Goal: Ask a question

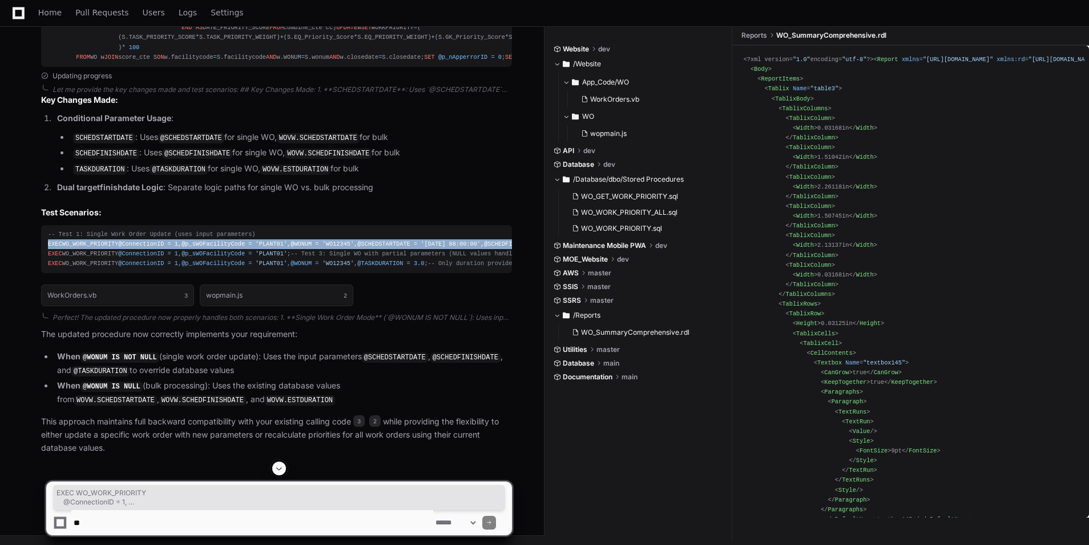
scroll to position [9133, 0]
drag, startPoint x: 246, startPoint y: 224, endPoint x: 167, endPoint y: 214, distance: 79.5
click at [244, 230] on div "-- Test 1: Single Work Order Update (uses input parameters) EXEC WO_WORK_PRIORI…" at bounding box center [276, 249] width 457 height 39
click at [414, 240] on span "=" at bounding box center [415, 243] width 3 height 7
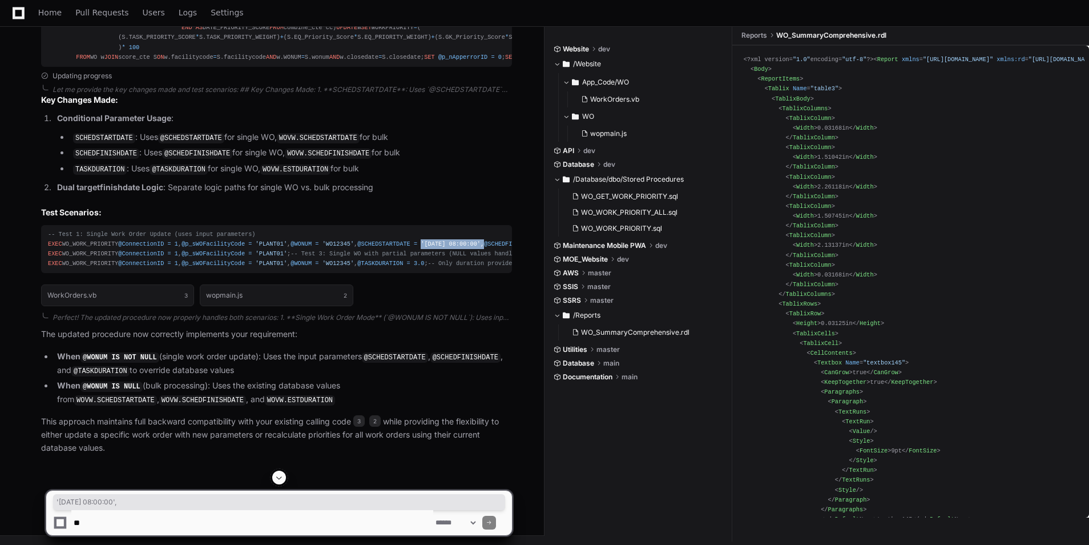
drag, startPoint x: 118, startPoint y: 239, endPoint x: 193, endPoint y: 244, distance: 75.5
click at [193, 244] on div "-- Test 1: Single Work Order Update (uses input parameters) EXEC WO_WORK_PRIORI…" at bounding box center [276, 249] width 457 height 39
copy div "'[DATE] 08:00:00' ,"
click at [218, 538] on div "**********" at bounding box center [279, 507] width 467 height 74
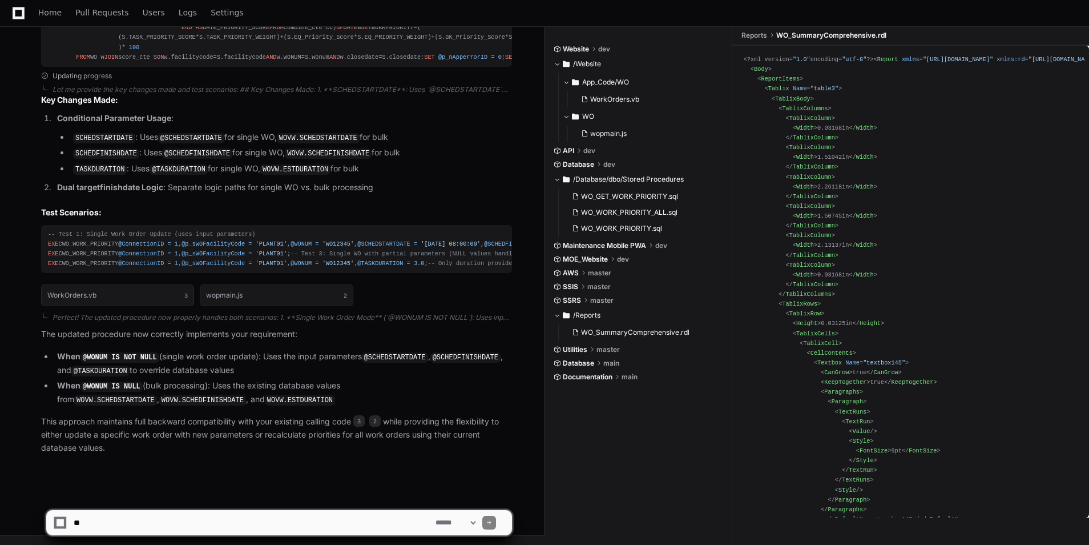
click at [223, 529] on textarea at bounding box center [252, 522] width 362 height 25
type textarea "*"
paste textarea "**********"
type textarea "**********"
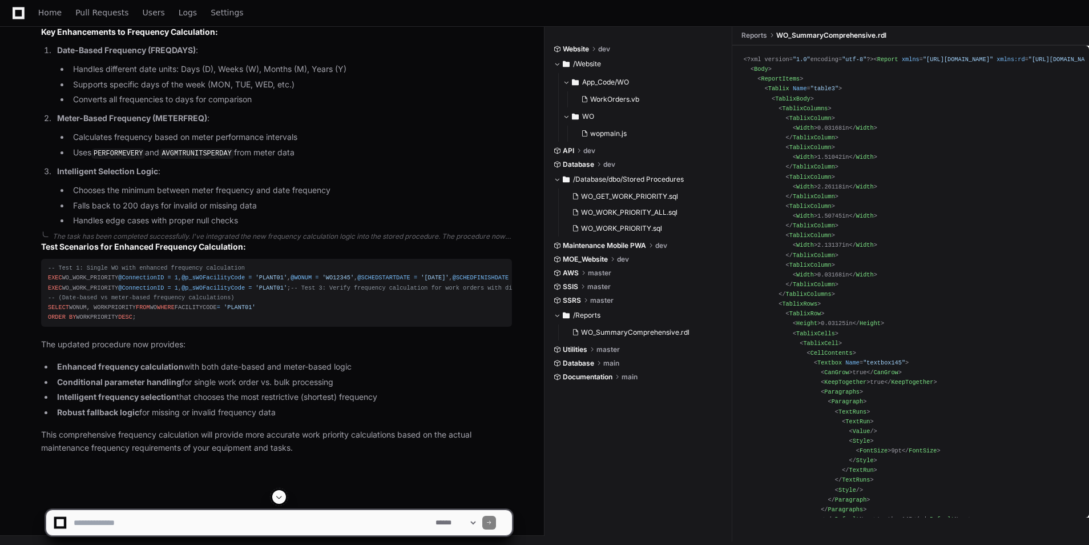
scroll to position [11735, 0]
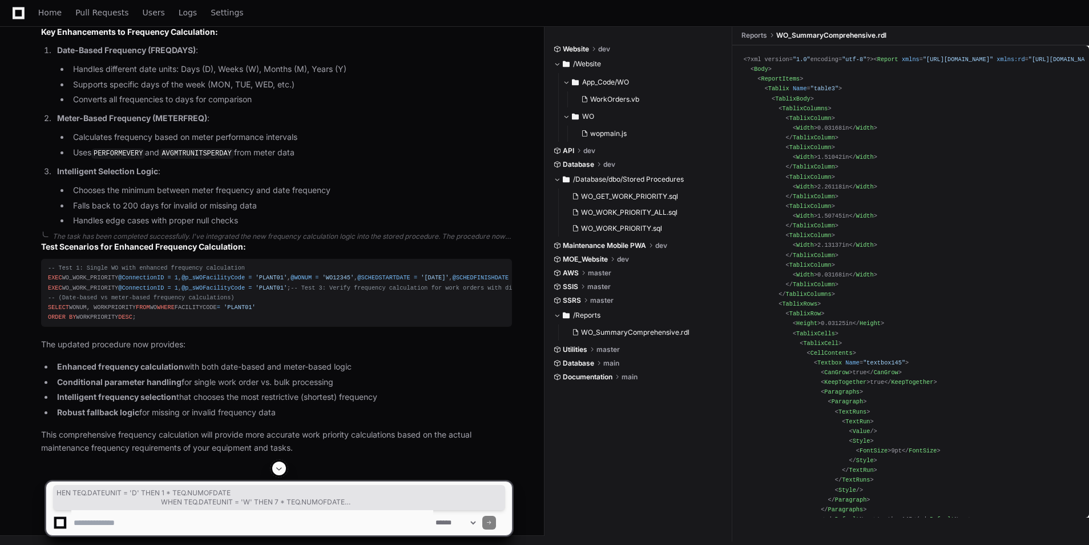
drag, startPoint x: 247, startPoint y: 126, endPoint x: 415, endPoint y: 155, distance: 170.3
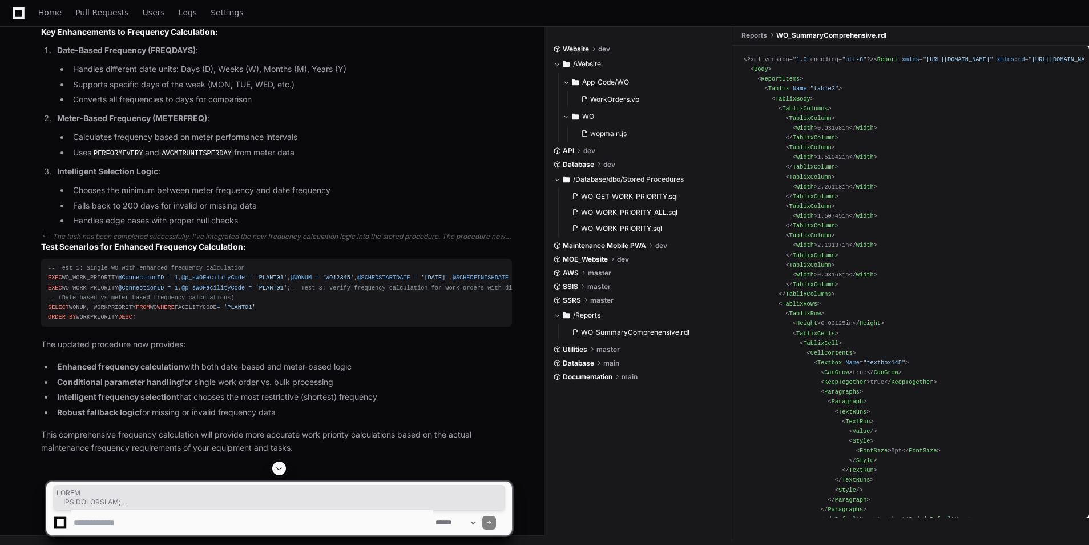
scroll to position [10525, 0]
drag, startPoint x: 59, startPoint y: 232, endPoint x: 49, endPoint y: 173, distance: 60.2
copy div "ALTER PROCEDURE [dbo].[WO_WORK_PRIORITY] @ConnectionID INT , @p_sWOFacilityCode…"
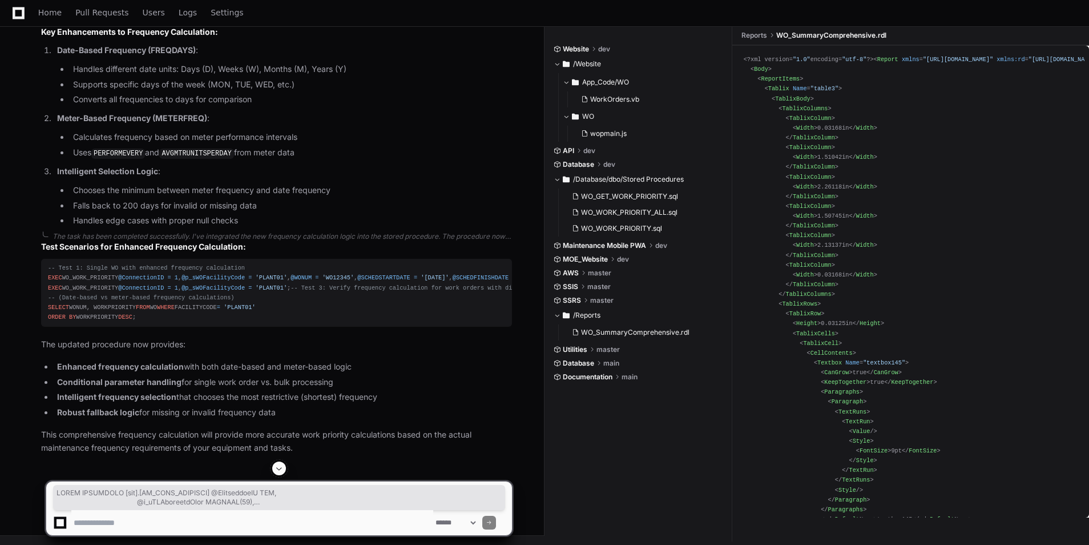
click at [276, 518] on textarea at bounding box center [252, 522] width 362 height 25
click at [182, 530] on textarea at bounding box center [252, 522] width 362 height 25
paste textarea "**********"
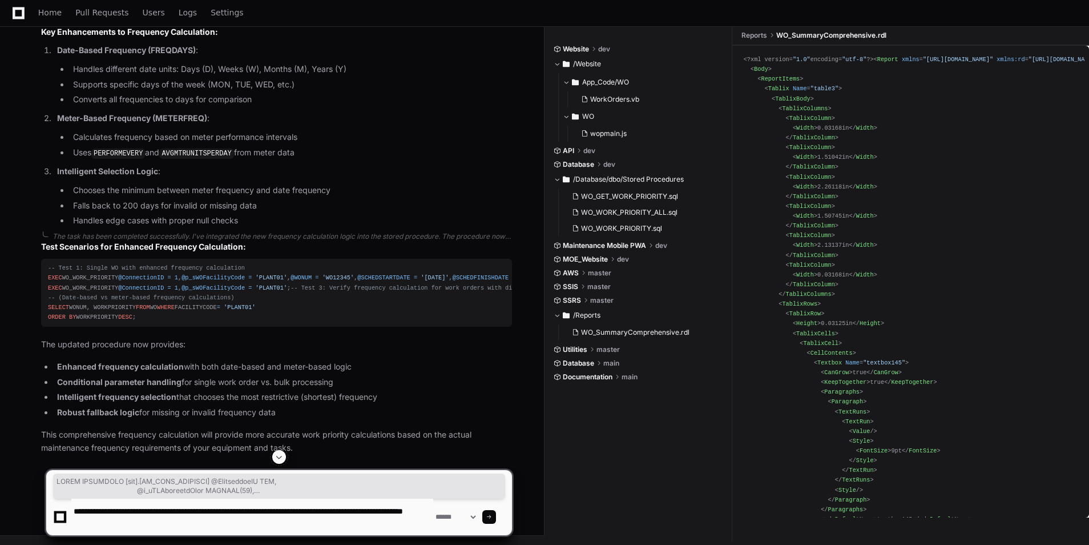
type textarea "**********"
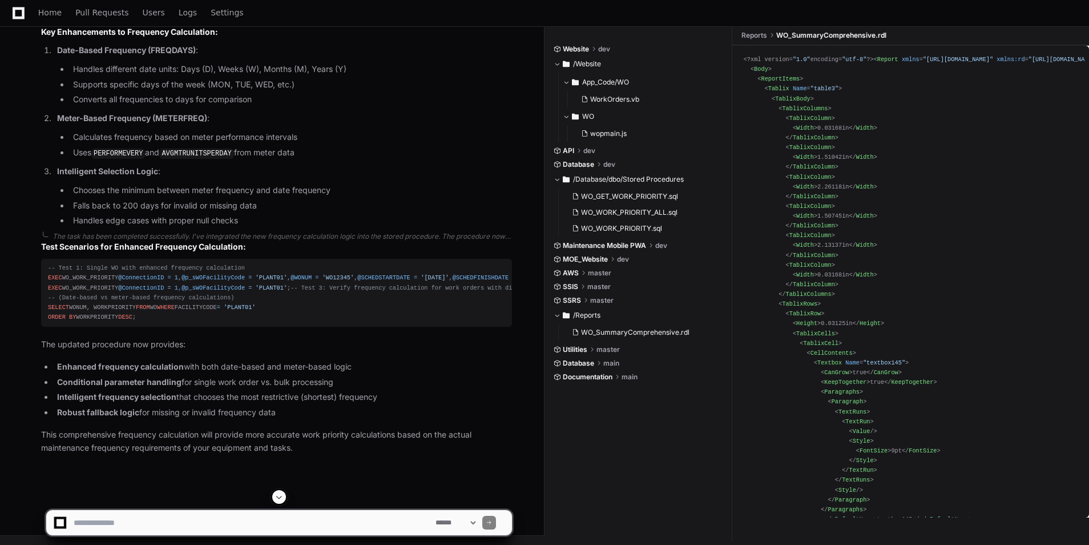
scroll to position [0, 0]
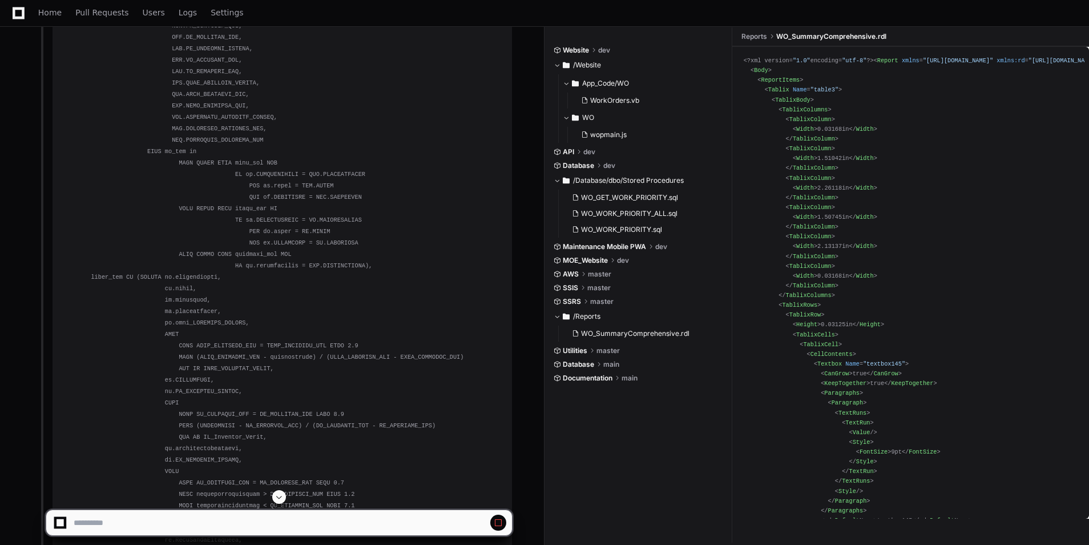
click at [273, 494] on button at bounding box center [279, 497] width 14 height 14
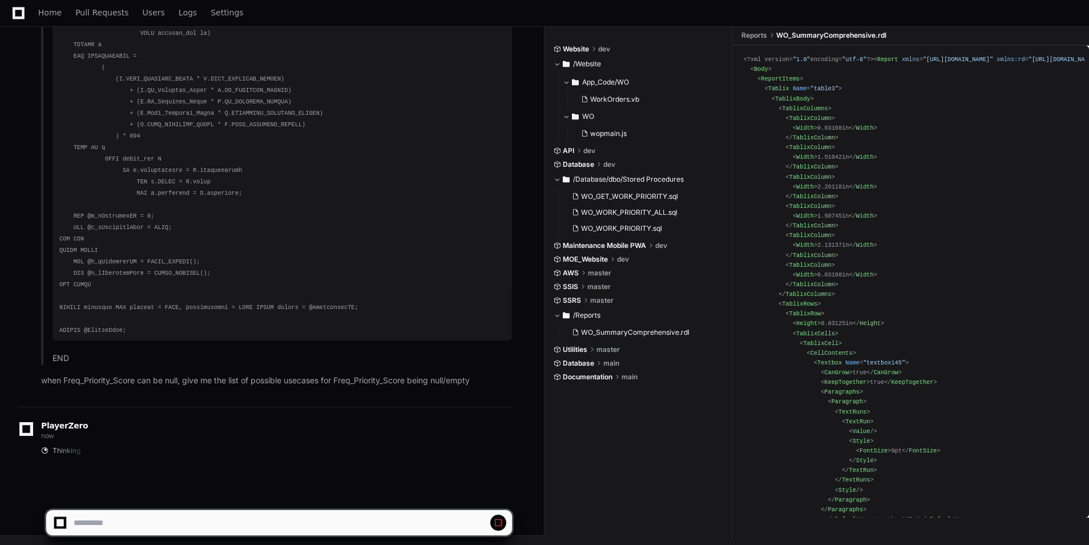
scroll to position [16813, 0]
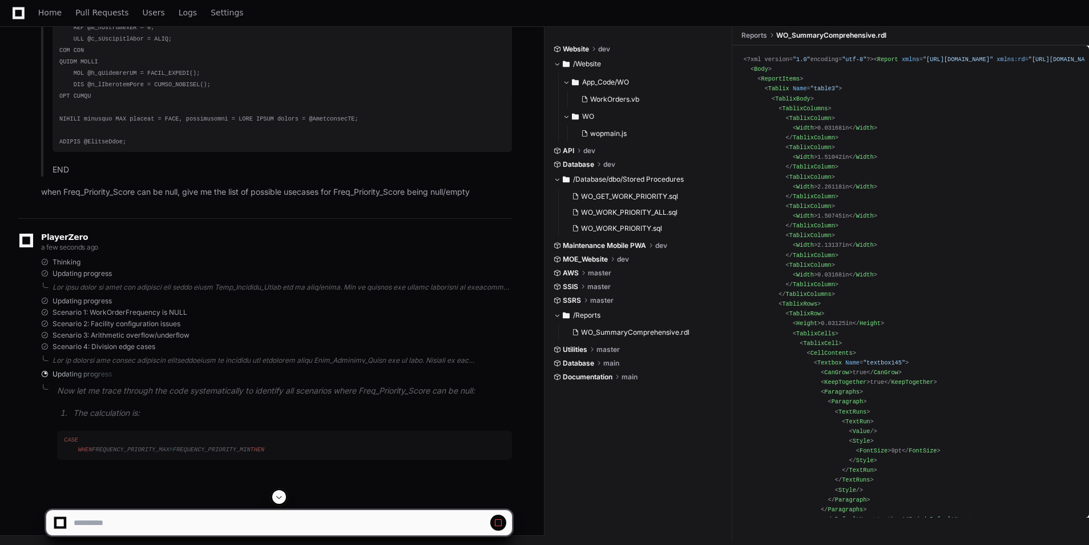
drag, startPoint x: 267, startPoint y: 492, endPoint x: 261, endPoint y: 490, distance: 6.0
click at [266, 492] on div at bounding box center [279, 497] width 467 height 14
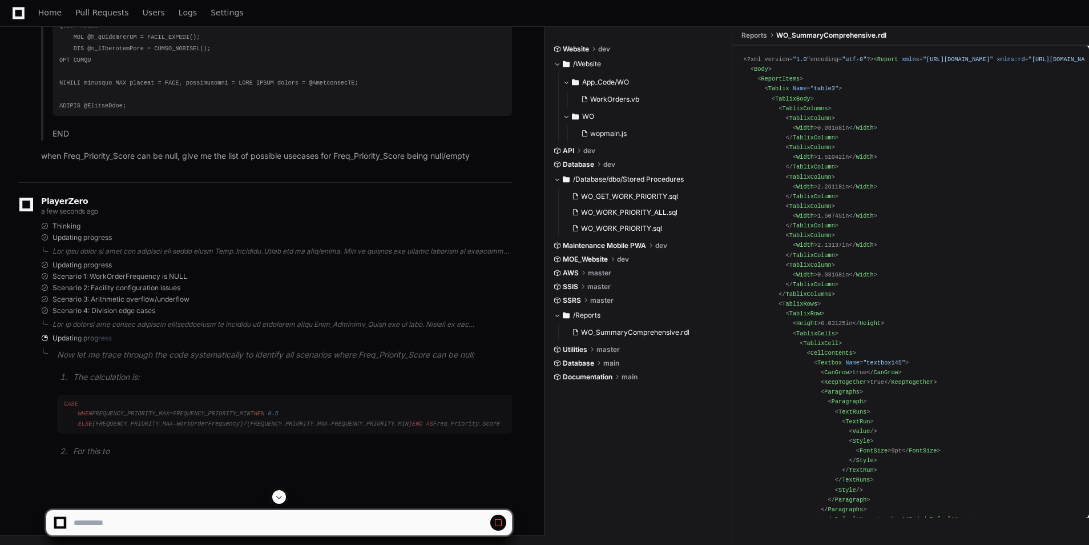
click at [279, 498] on span at bounding box center [279, 496] width 9 height 9
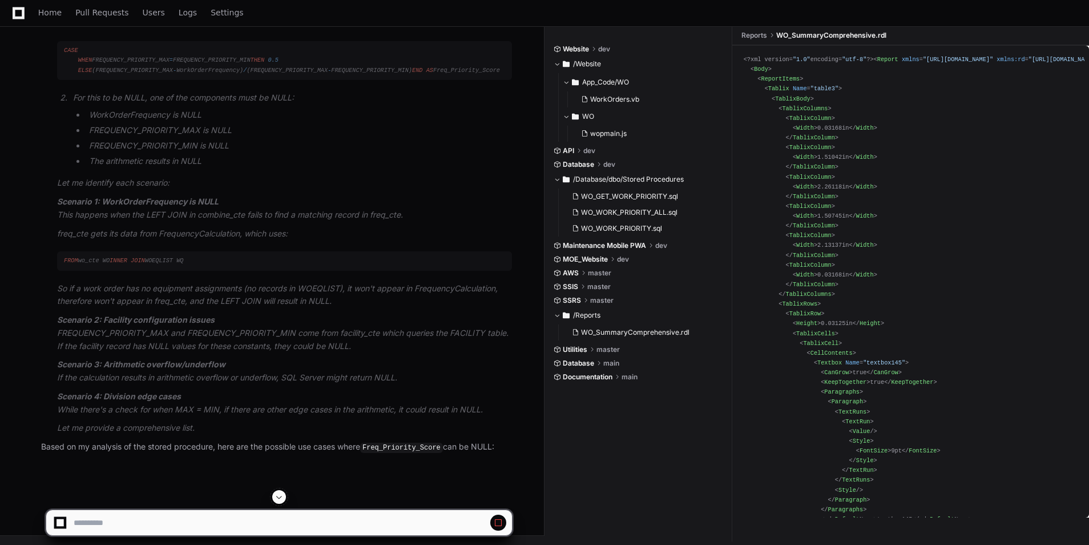
scroll to position [17276, 0]
click at [293, 190] on p "Let me identify each scenario:" at bounding box center [284, 182] width 455 height 13
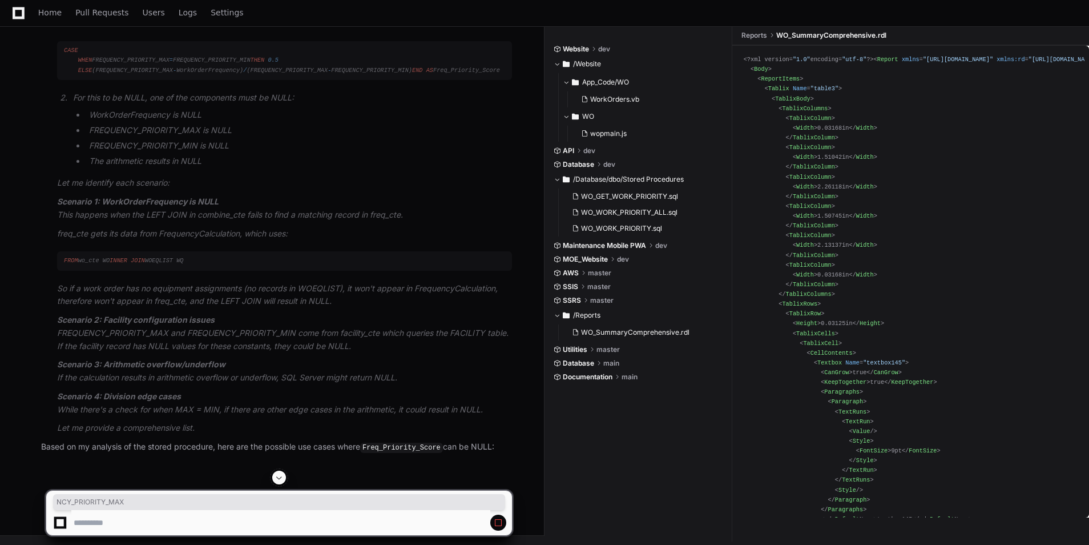
drag, startPoint x: 116, startPoint y: 186, endPoint x: 166, endPoint y: 186, distance: 49.7
click at [166, 75] on div "CASE WHEN FREQUENCY_PRIORITY_MAX = FREQUENCY_PRIORITY_MIN THEN 0.5 ELSE (FREQUE…" at bounding box center [284, 60] width 441 height 29
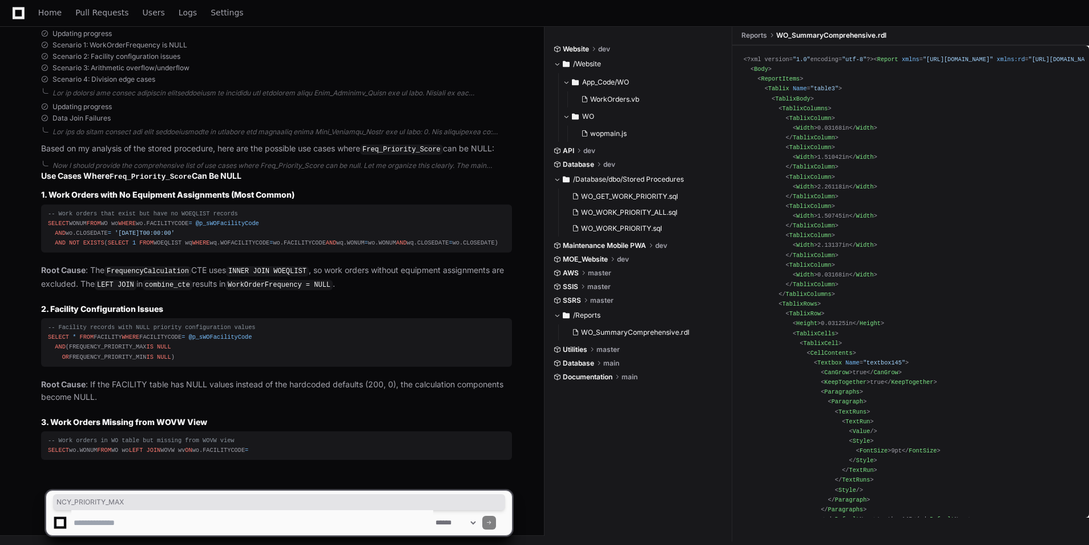
scroll to position [17325, 0]
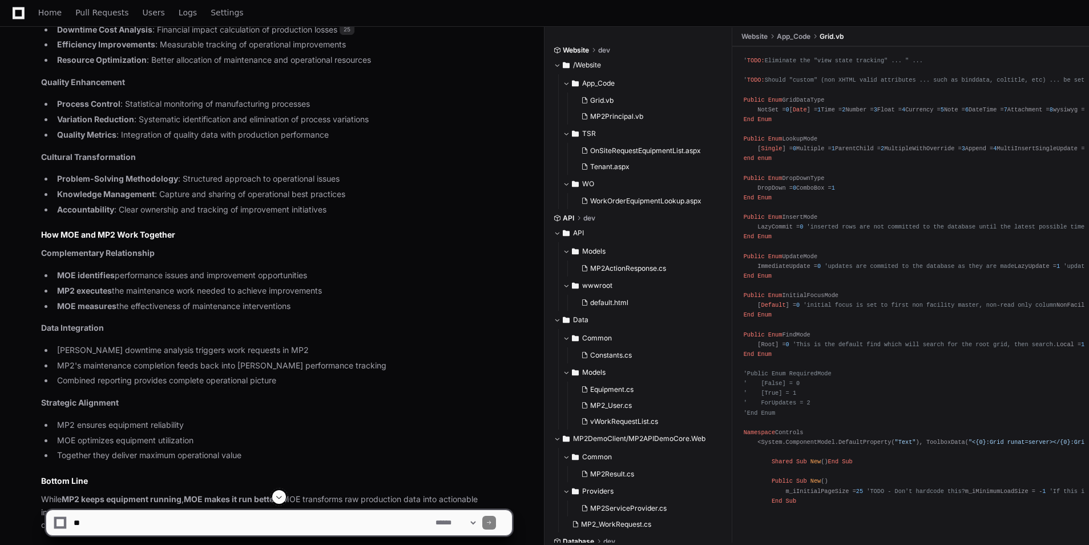
scroll to position [8975, 0]
